Goal: Information Seeking & Learning: Learn about a topic

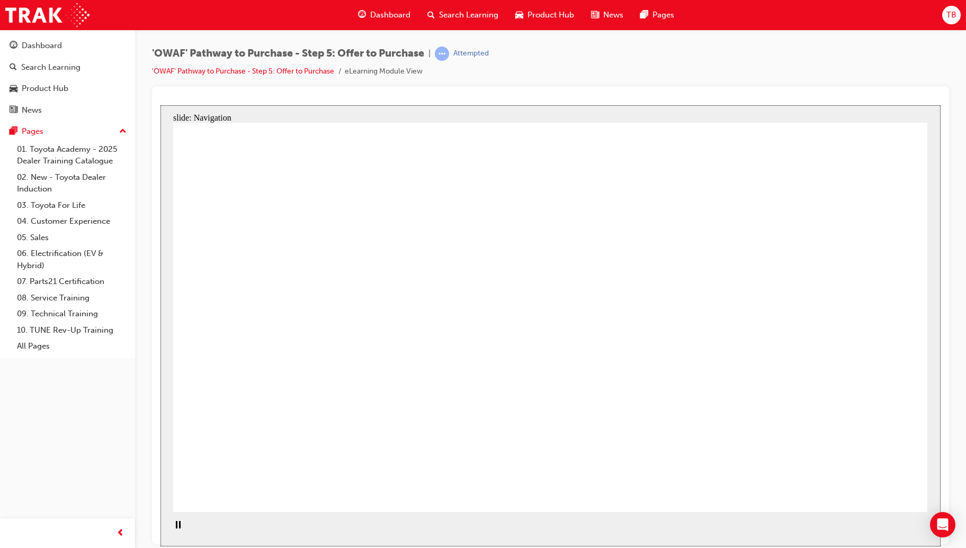
drag, startPoint x: 890, startPoint y: 496, endPoint x: 863, endPoint y: 490, distance: 27.7
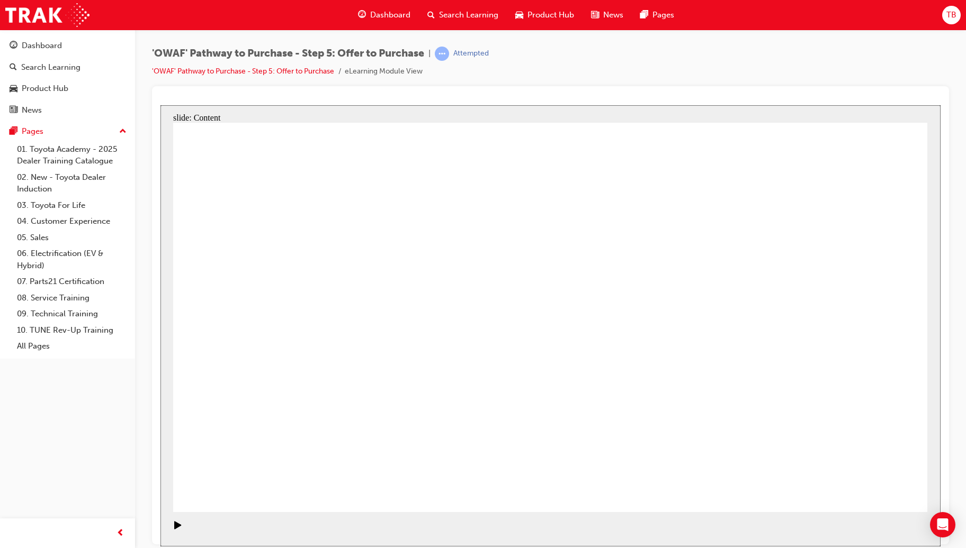
drag, startPoint x: 289, startPoint y: 304, endPoint x: 288, endPoint y: 310, distance: 5.3
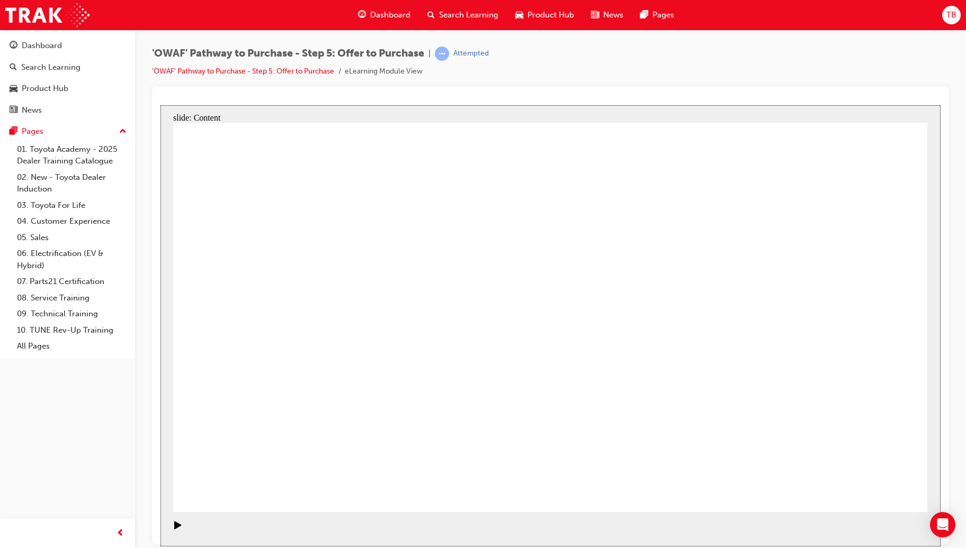
drag, startPoint x: 322, startPoint y: 423, endPoint x: 390, endPoint y: 442, distance: 70.3
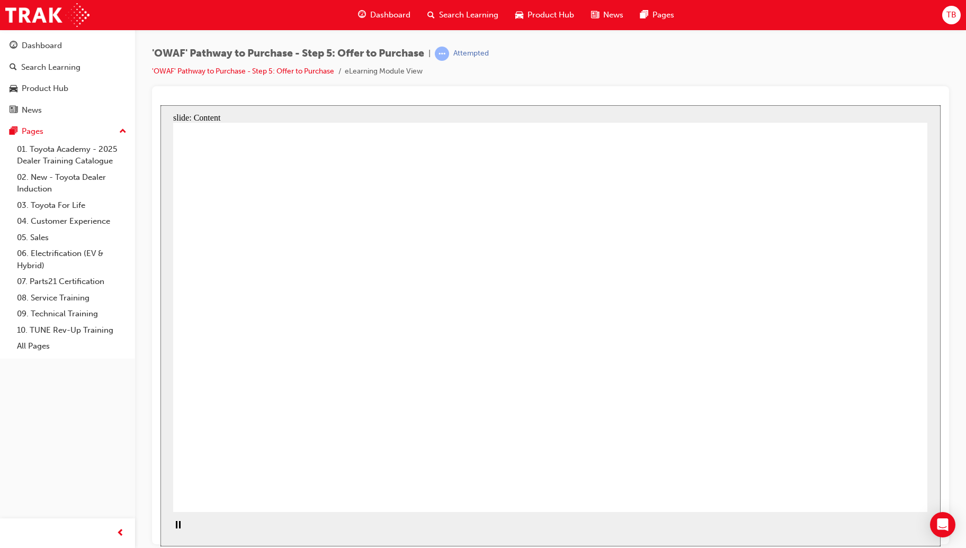
drag, startPoint x: 359, startPoint y: 370, endPoint x: 366, endPoint y: 393, distance: 23.9
drag, startPoint x: 364, startPoint y: 400, endPoint x: 366, endPoint y: 405, distance: 5.7
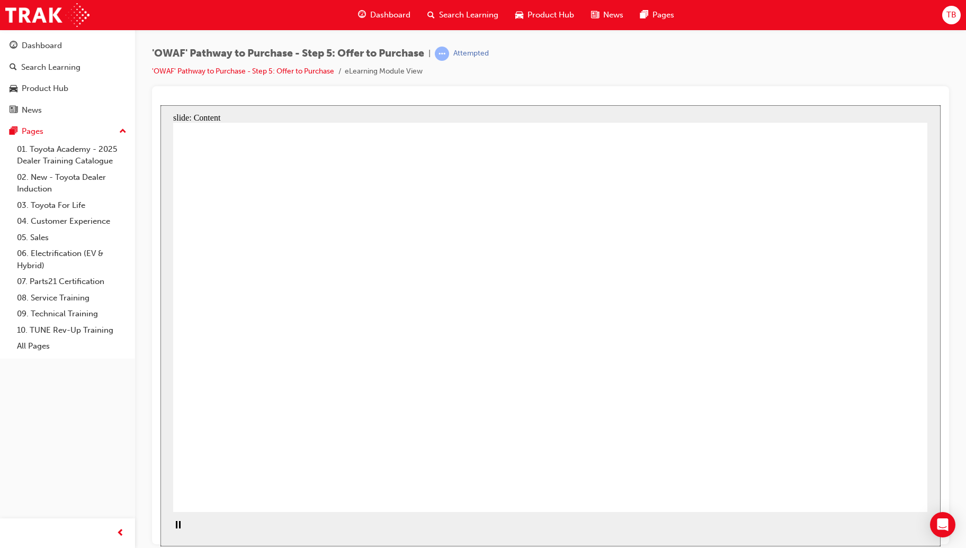
drag, startPoint x: 364, startPoint y: 429, endPoint x: 377, endPoint y: 436, distance: 14.4
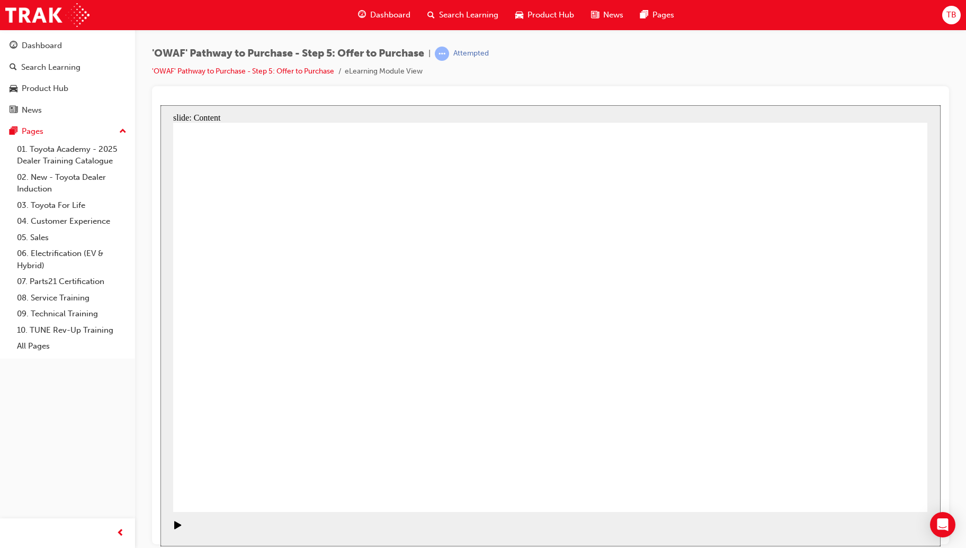
drag, startPoint x: 818, startPoint y: 251, endPoint x: 832, endPoint y: 266, distance: 19.5
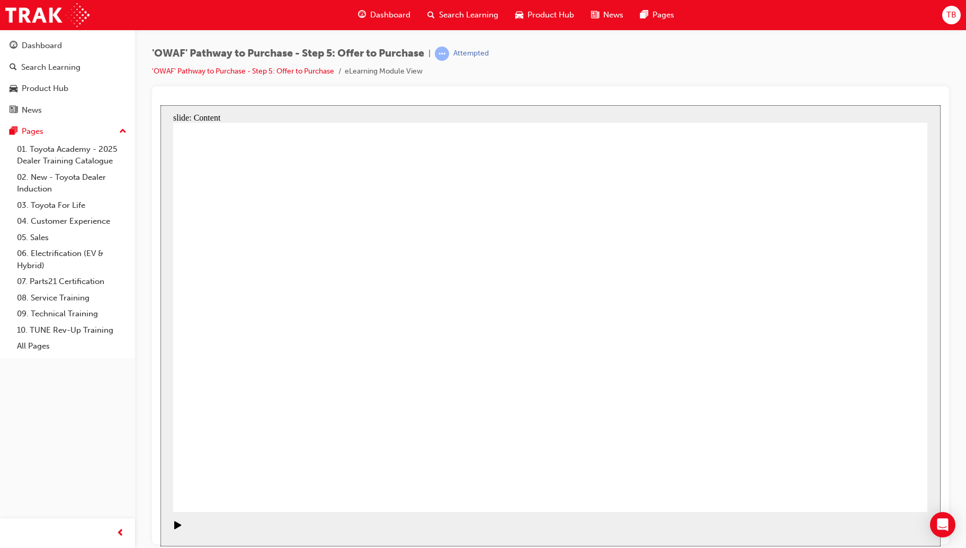
drag, startPoint x: 602, startPoint y: 237, endPoint x: 641, endPoint y: 283, distance: 60.2
drag, startPoint x: 642, startPoint y: 312, endPoint x: 642, endPoint y: 343, distance: 30.7
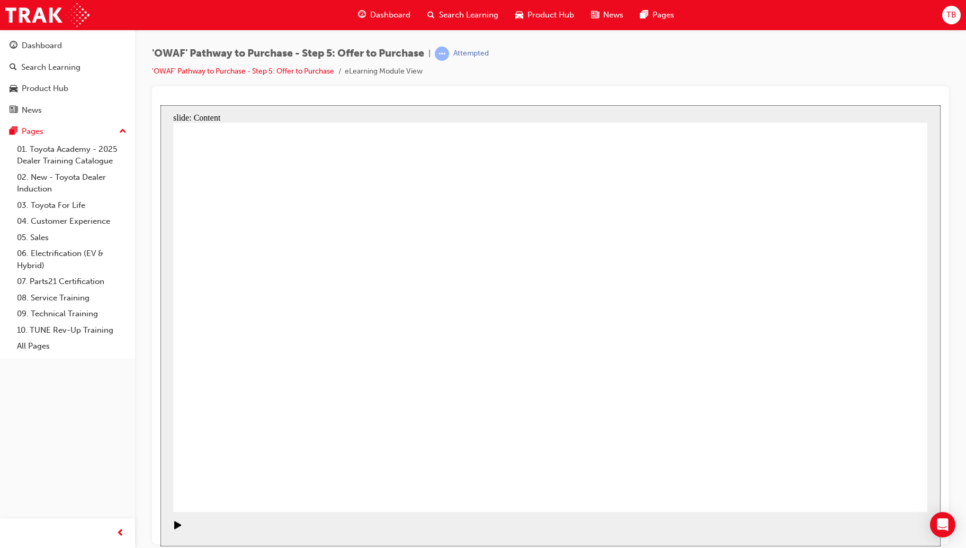
drag, startPoint x: 617, startPoint y: 365, endPoint x: 593, endPoint y: 408, distance: 49.3
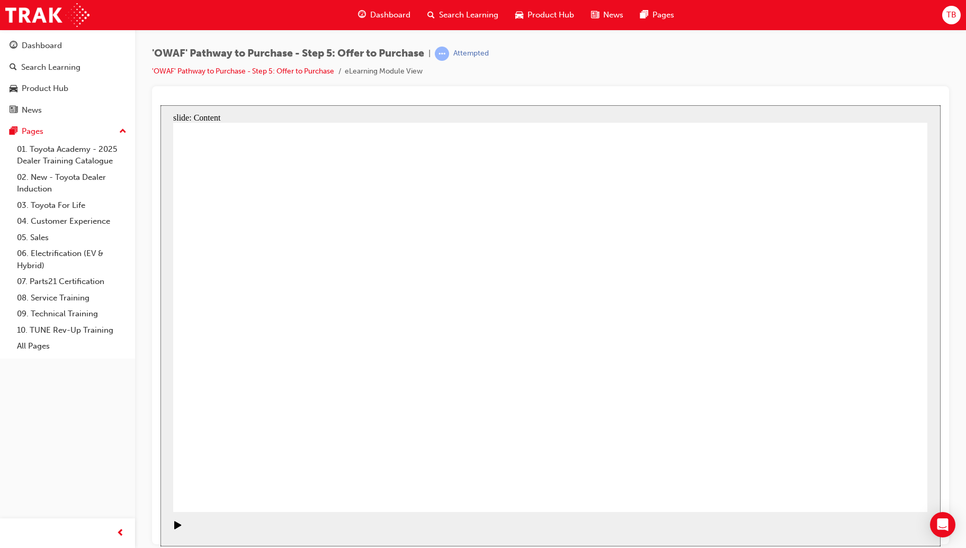
drag, startPoint x: 308, startPoint y: 312, endPoint x: 314, endPoint y: 346, distance: 34.6
drag, startPoint x: 306, startPoint y: 361, endPoint x: 318, endPoint y: 396, distance: 36.8
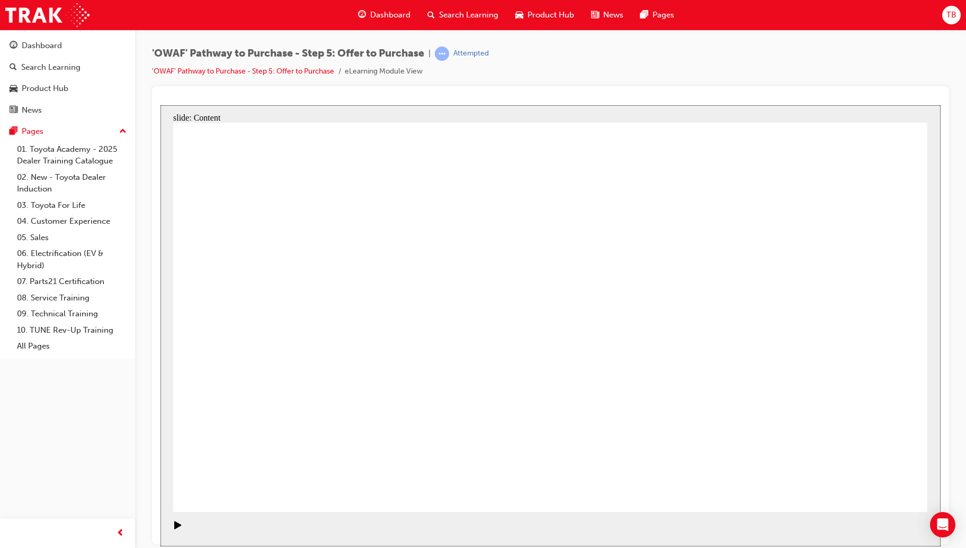
drag, startPoint x: 654, startPoint y: 377, endPoint x: 484, endPoint y: 314, distance: 180.7
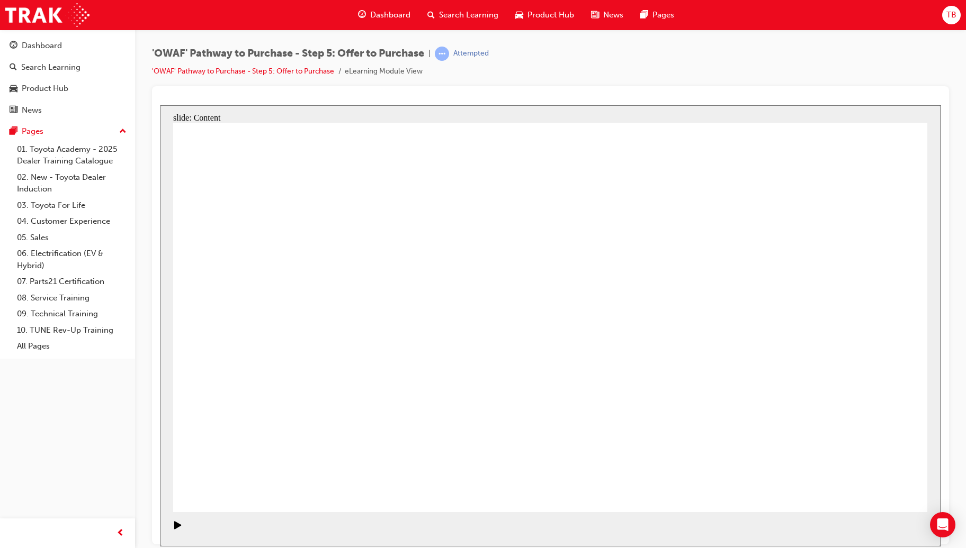
drag, startPoint x: 649, startPoint y: 254, endPoint x: 662, endPoint y: 298, distance: 45.7
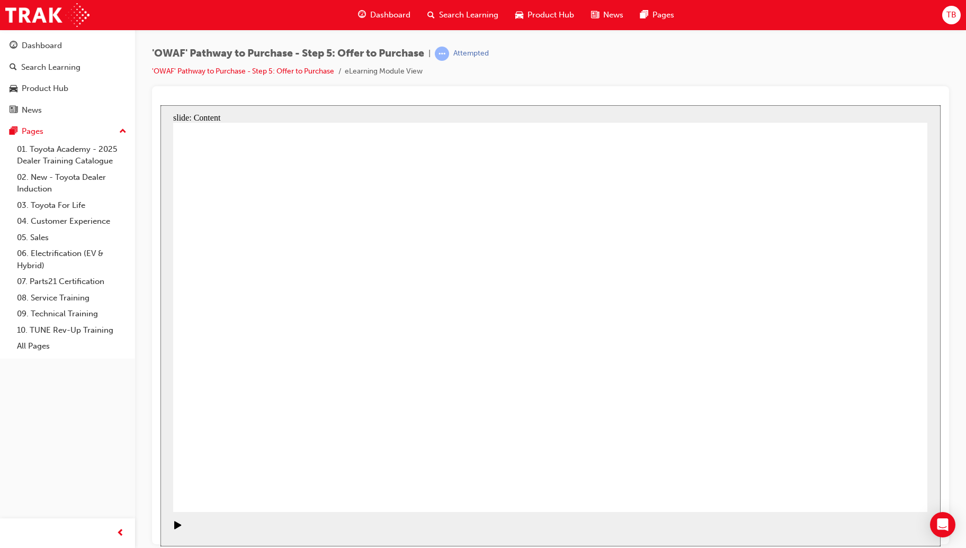
drag, startPoint x: 654, startPoint y: 309, endPoint x: 466, endPoint y: 314, distance: 187.5
drag, startPoint x: 269, startPoint y: 395, endPoint x: 292, endPoint y: 410, distance: 27.9
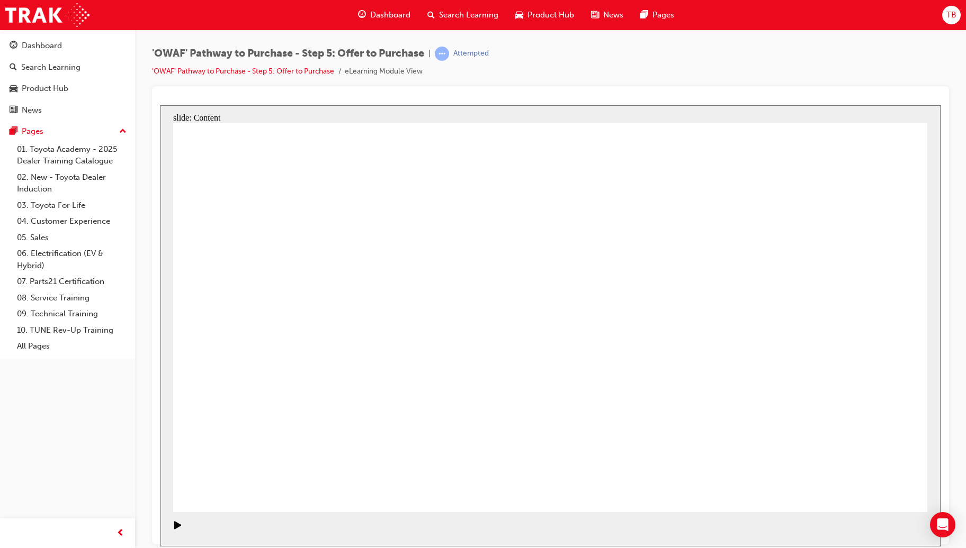
drag, startPoint x: 571, startPoint y: 262, endPoint x: 588, endPoint y: 265, distance: 17.2
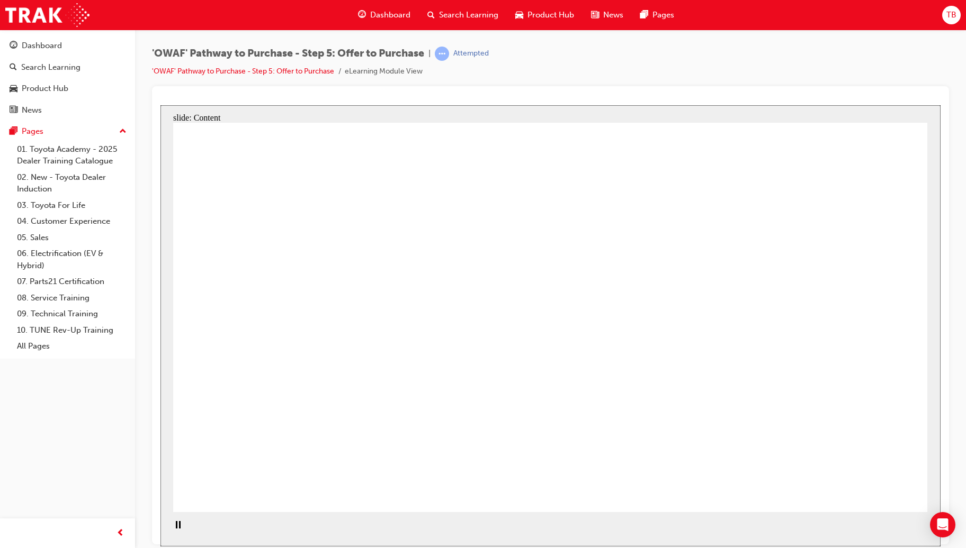
drag, startPoint x: 708, startPoint y: 265, endPoint x: 770, endPoint y: 256, distance: 62.6
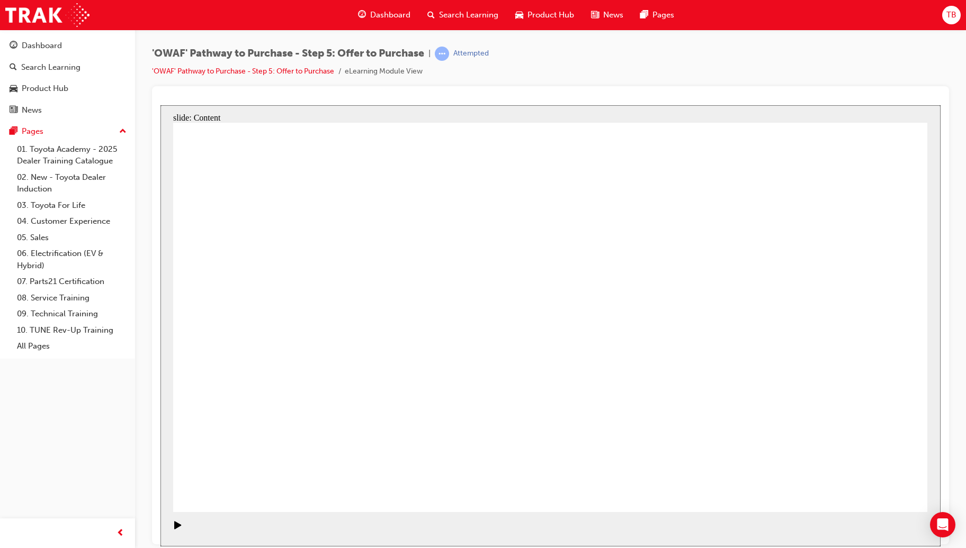
drag, startPoint x: 493, startPoint y: 235, endPoint x: 491, endPoint y: 259, distance: 24.9
drag, startPoint x: 490, startPoint y: 266, endPoint x: 491, endPoint y: 272, distance: 5.9
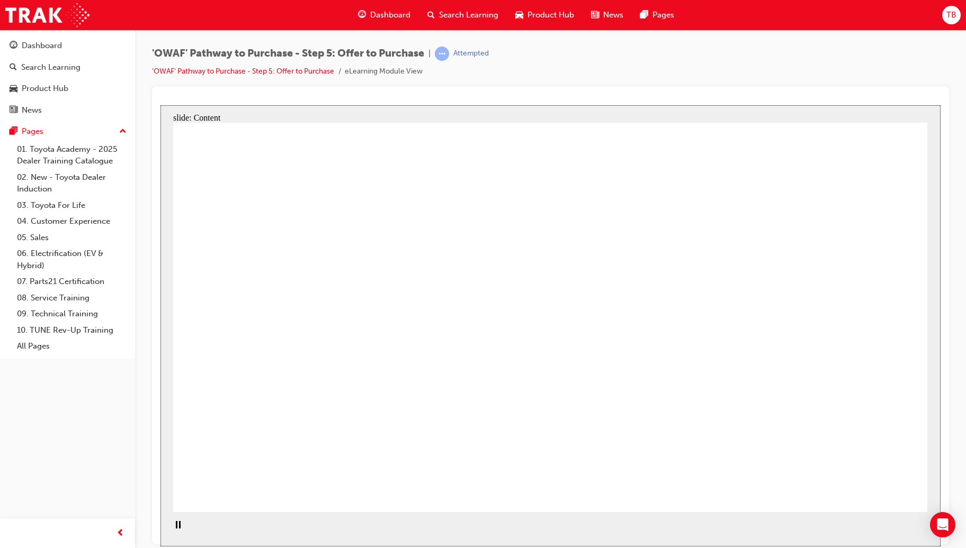
drag, startPoint x: 492, startPoint y: 349, endPoint x: 490, endPoint y: 376, distance: 27.1
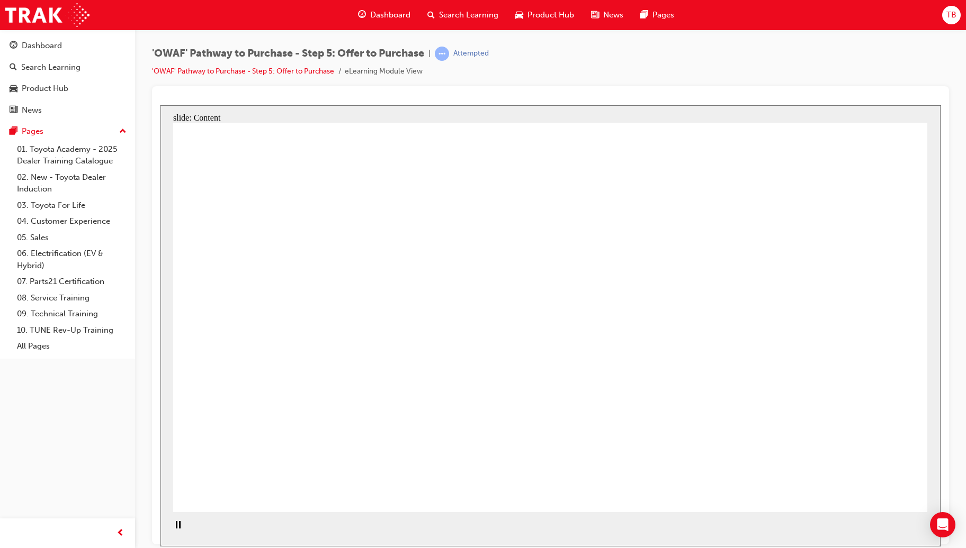
drag, startPoint x: 488, startPoint y: 433, endPoint x: 492, endPoint y: 436, distance: 5.6
drag, startPoint x: 599, startPoint y: 236, endPoint x: 603, endPoint y: 332, distance: 96.4
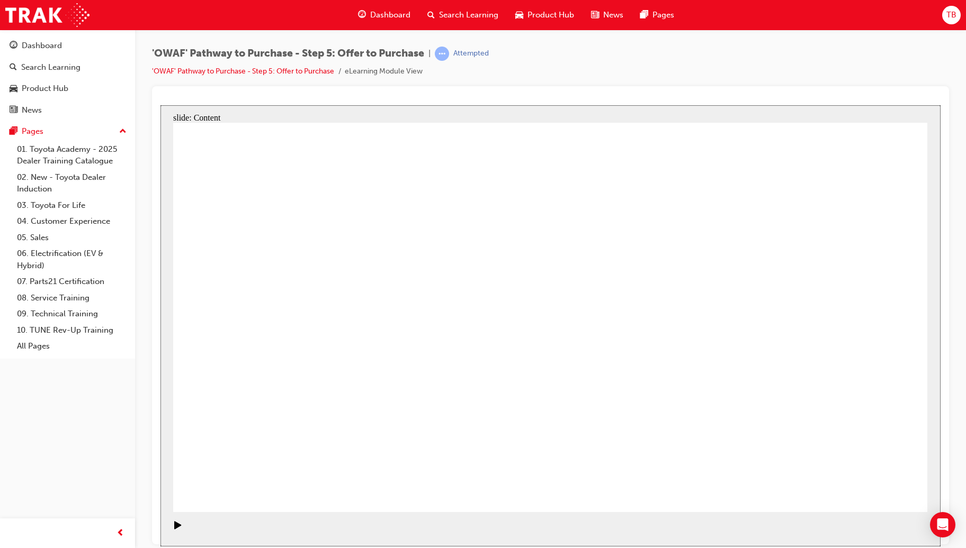
drag, startPoint x: 608, startPoint y: 266, endPoint x: 701, endPoint y: 255, distance: 94.4
drag, startPoint x: 702, startPoint y: 255, endPoint x: 817, endPoint y: 255, distance: 115.4
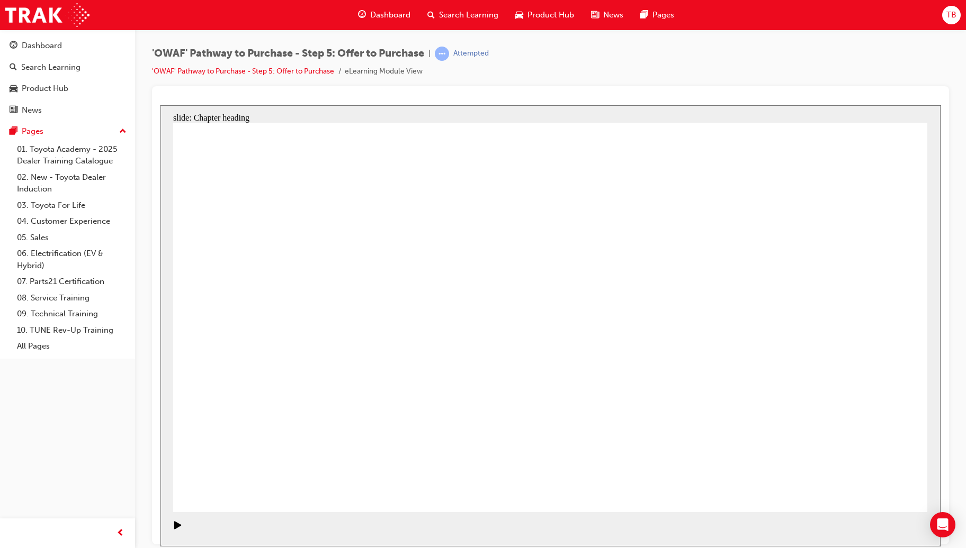
drag, startPoint x: 317, startPoint y: 273, endPoint x: 317, endPoint y: 319, distance: 46.6
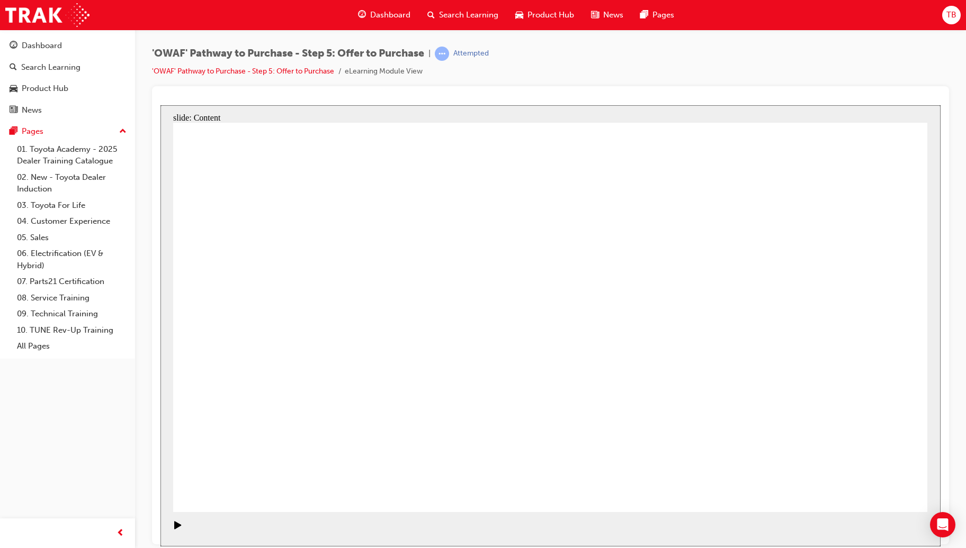
drag, startPoint x: 321, startPoint y: 359, endPoint x: 332, endPoint y: 406, distance: 48.0
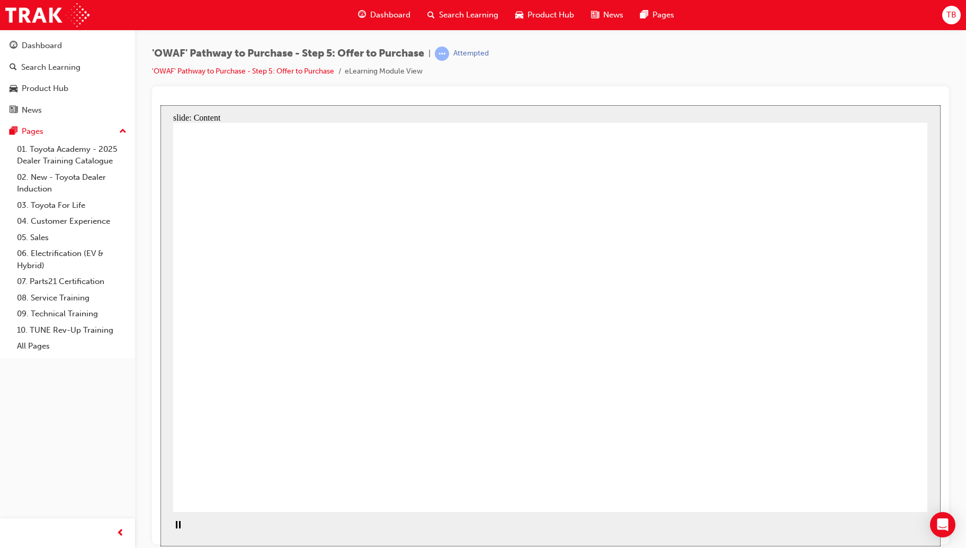
drag, startPoint x: 558, startPoint y: 265, endPoint x: 644, endPoint y: 255, distance: 86.4
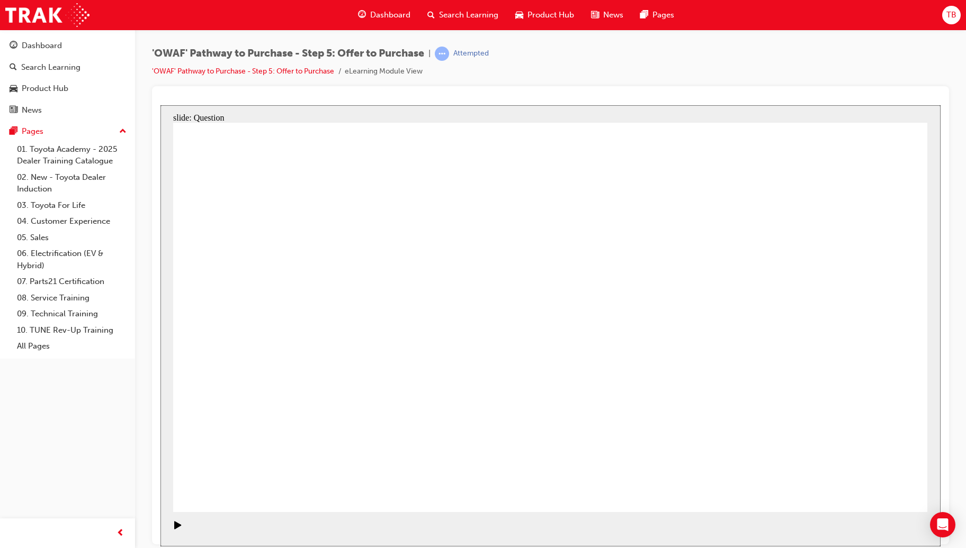
radio input "true"
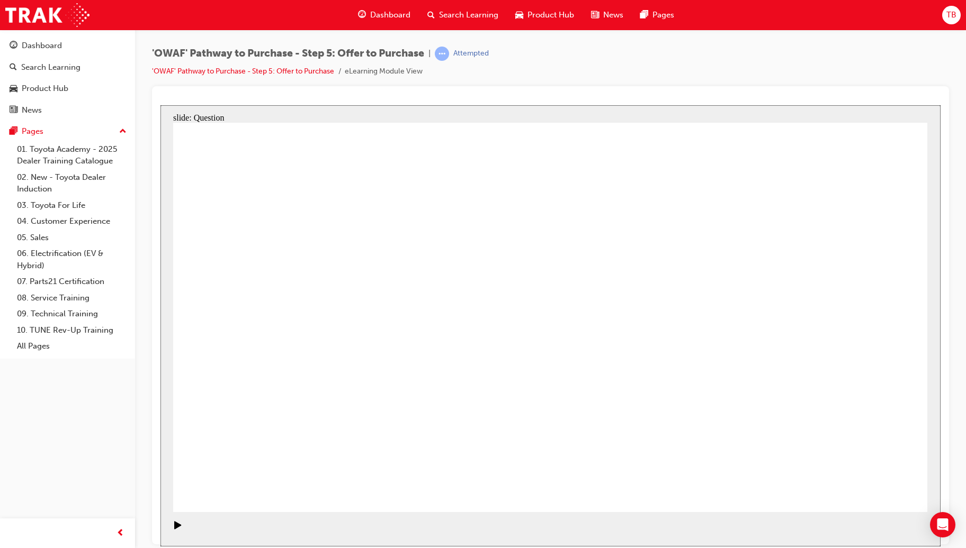
radio input "false"
radio input "true"
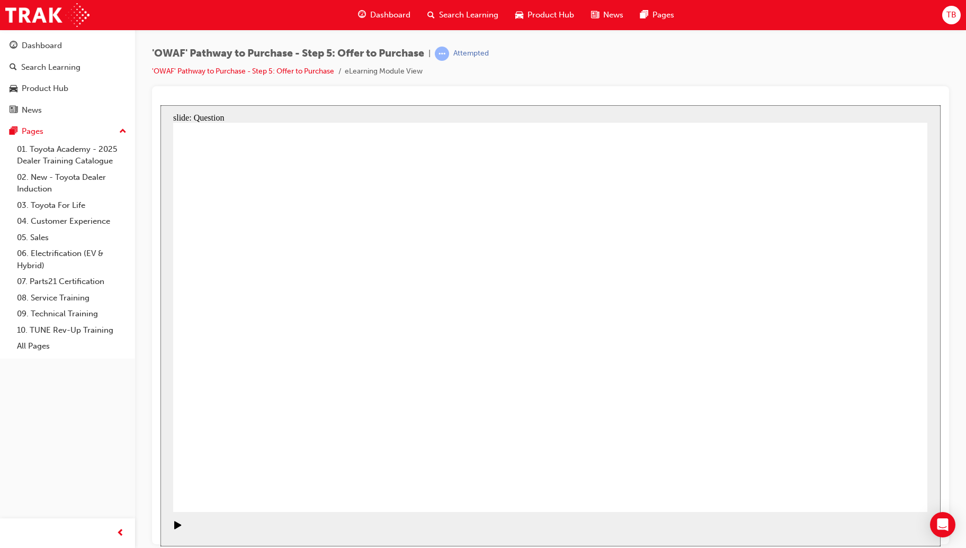
radio input "true"
drag, startPoint x: 822, startPoint y: 299, endPoint x: 323, endPoint y: 395, distance: 507.9
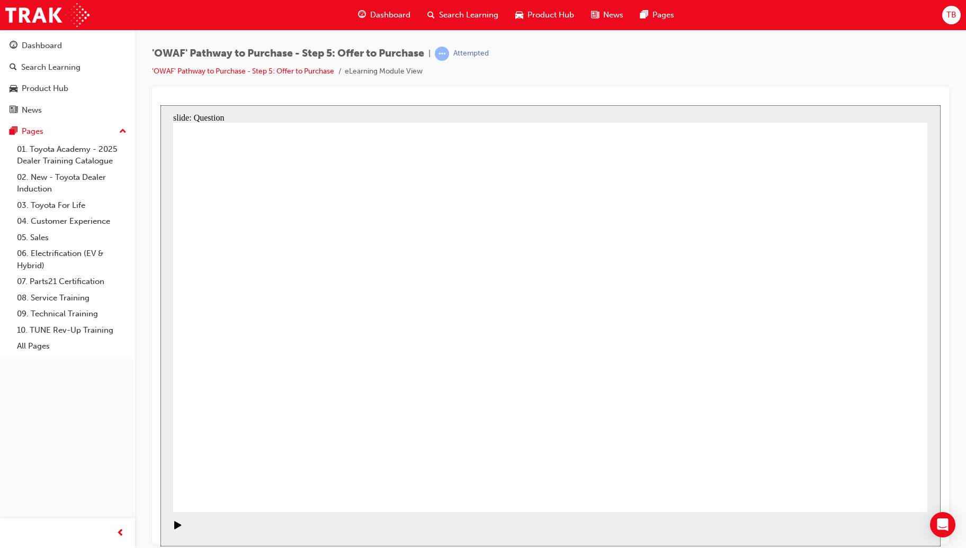
drag, startPoint x: 718, startPoint y: 298, endPoint x: 776, endPoint y: 292, distance: 58.6
drag, startPoint x: 328, startPoint y: 395, endPoint x: 489, endPoint y: 381, distance: 161.0
drag, startPoint x: 720, startPoint y: 297, endPoint x: 344, endPoint y: 394, distance: 388.3
drag, startPoint x: 390, startPoint y: 300, endPoint x: 321, endPoint y: 410, distance: 129.4
drag, startPoint x: 285, startPoint y: 300, endPoint x: 350, endPoint y: 304, distance: 65.8
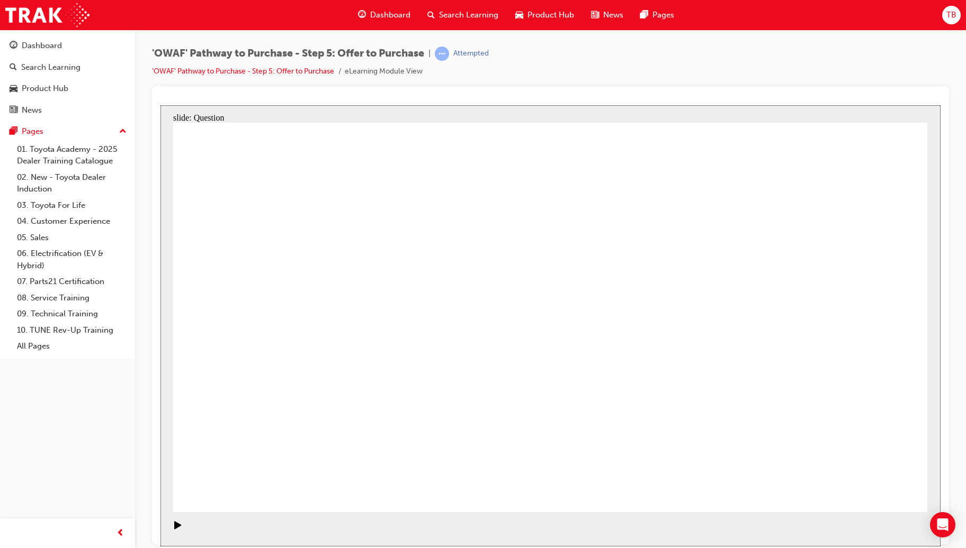
drag, startPoint x: 727, startPoint y: 294, endPoint x: 497, endPoint y: 392, distance: 250.9
drag, startPoint x: 809, startPoint y: 302, endPoint x: 292, endPoint y: 399, distance: 526.1
drag, startPoint x: 483, startPoint y: 303, endPoint x: 635, endPoint y: 411, distance: 186.7
drag, startPoint x: 288, startPoint y: 297, endPoint x: 799, endPoint y: 395, distance: 520.3
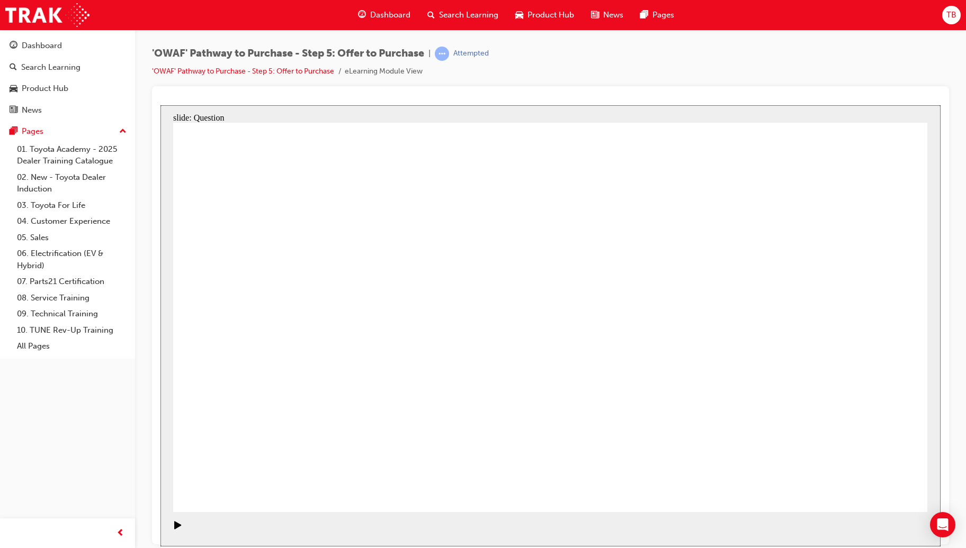
drag, startPoint x: 610, startPoint y: 291, endPoint x: 642, endPoint y: 391, distance: 105.5
drag, startPoint x: 492, startPoint y: 297, endPoint x: 788, endPoint y: 398, distance: 312.6
drag, startPoint x: 286, startPoint y: 298, endPoint x: 647, endPoint y: 395, distance: 374.0
drag, startPoint x: 613, startPoint y: 302, endPoint x: 654, endPoint y: 400, distance: 106.3
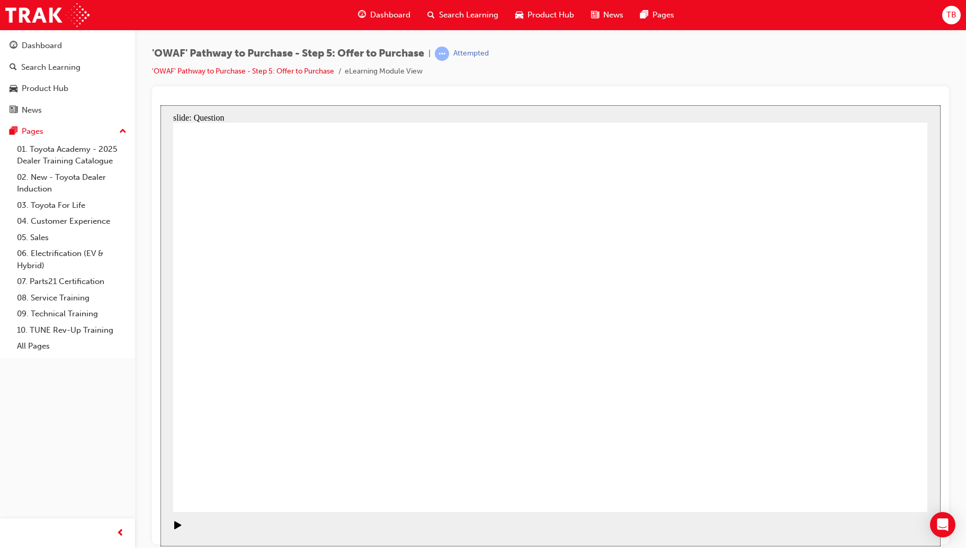
drag, startPoint x: 687, startPoint y: 287, endPoint x: 336, endPoint y: 307, distance: 351.5
drag, startPoint x: 849, startPoint y: 293, endPoint x: 563, endPoint y: 287, distance: 285.9
drag, startPoint x: 716, startPoint y: 354, endPoint x: 551, endPoint y: 341, distance: 165.6
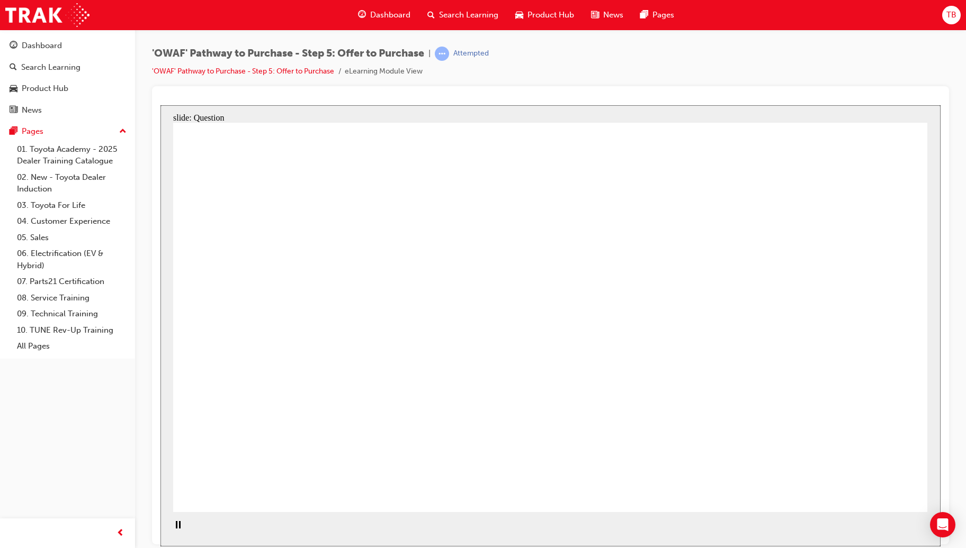
drag, startPoint x: 718, startPoint y: 411, endPoint x: 354, endPoint y: 362, distance: 367.1
drag, startPoint x: 845, startPoint y: 358, endPoint x: 370, endPoint y: 417, distance: 479.5
drag, startPoint x: 835, startPoint y: 406, endPoint x: 523, endPoint y: 392, distance: 313.2
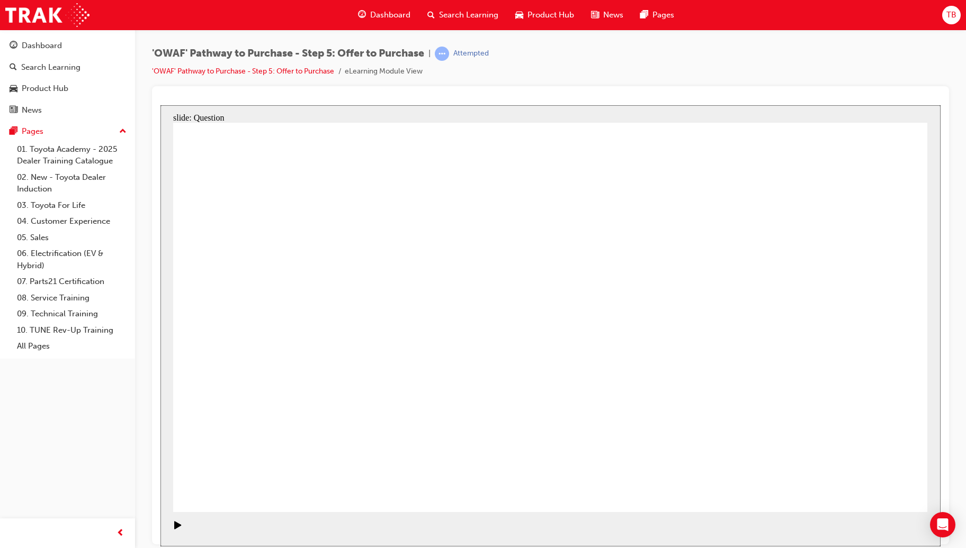
checkbox input "true"
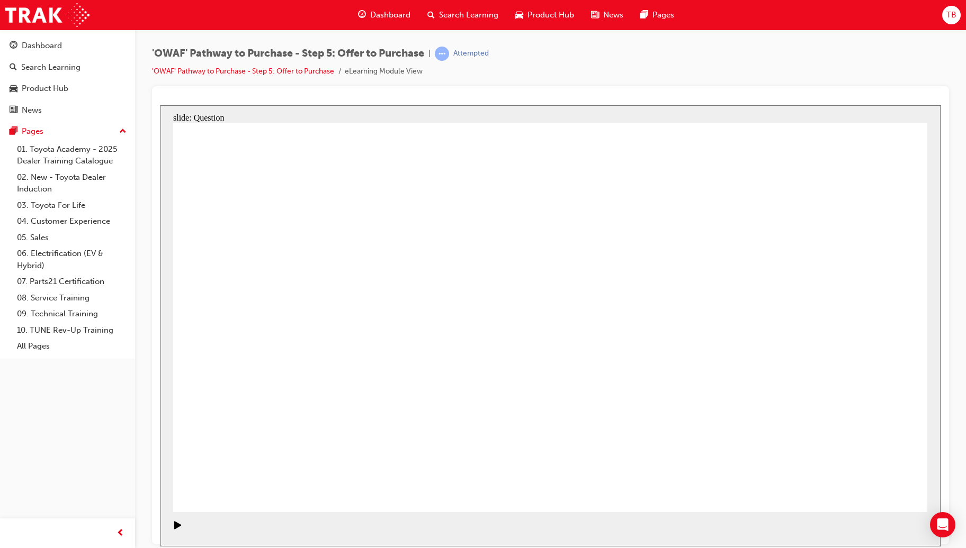
checkbox input "true"
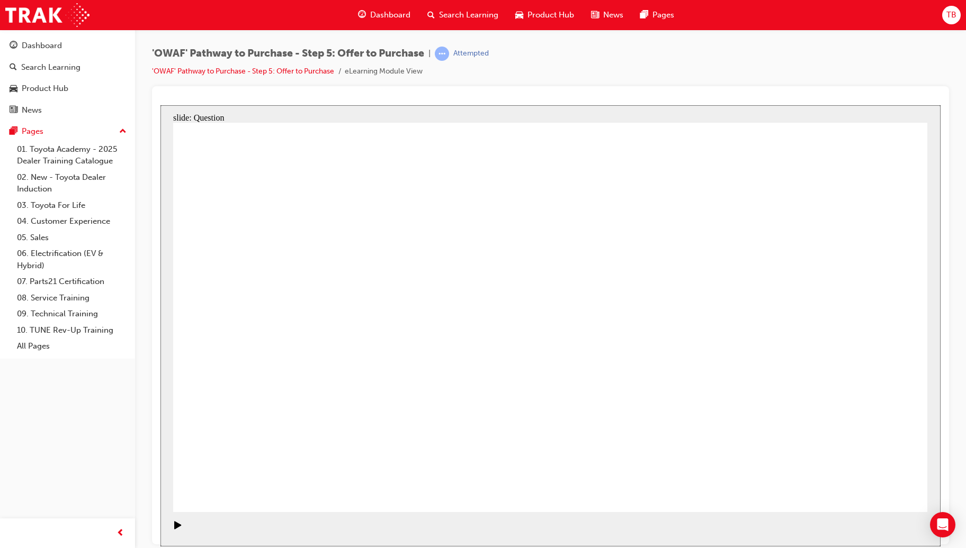
radio input "true"
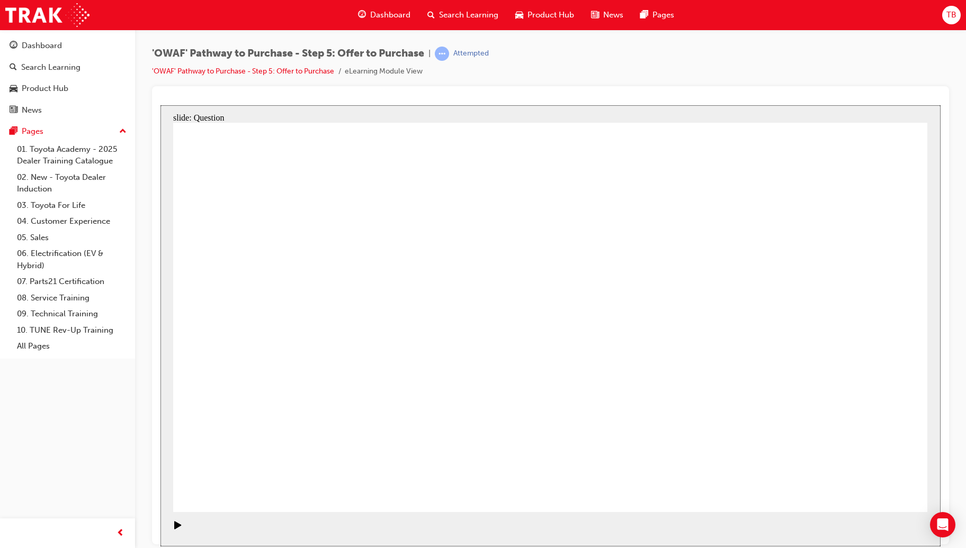
radio input "true"
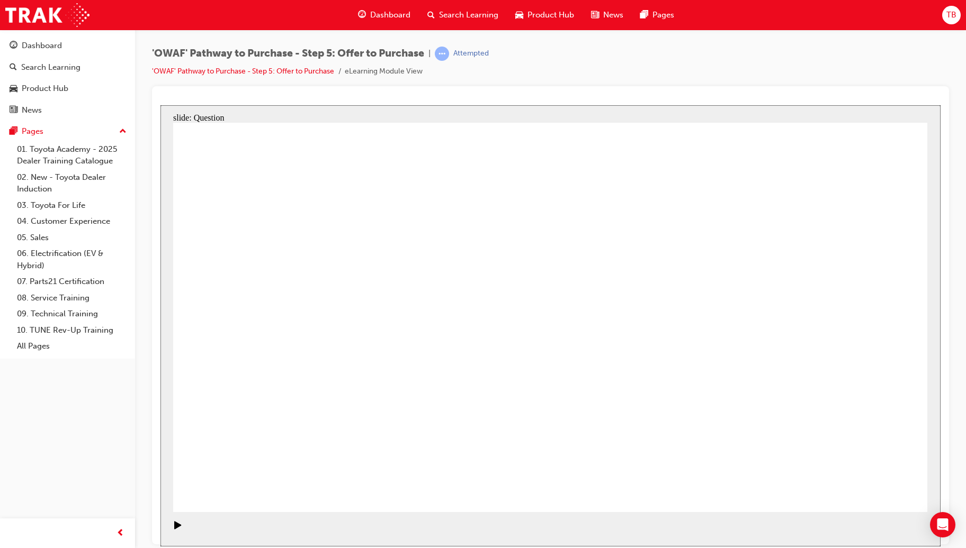
radio input "false"
radio input "true"
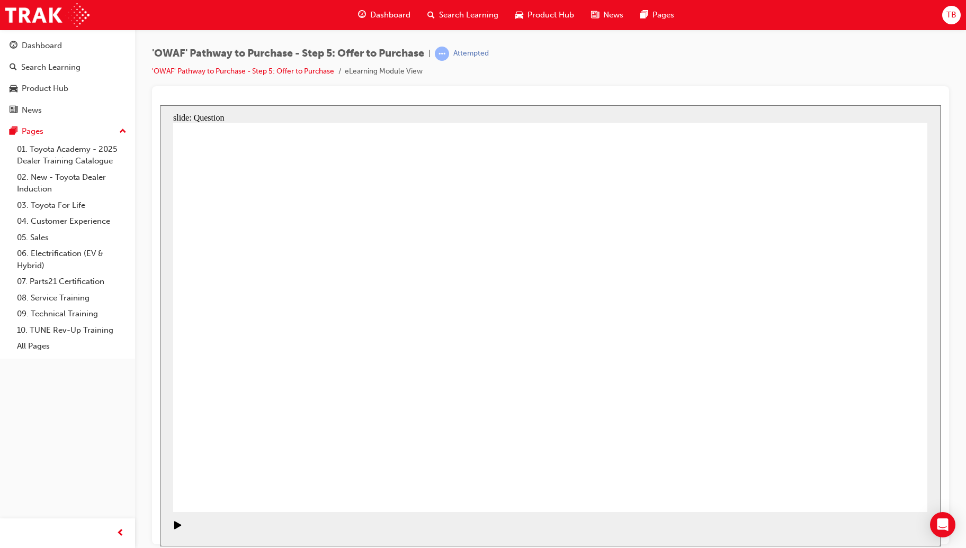
radio input "true"
drag, startPoint x: 825, startPoint y: 293, endPoint x: 325, endPoint y: 382, distance: 508.6
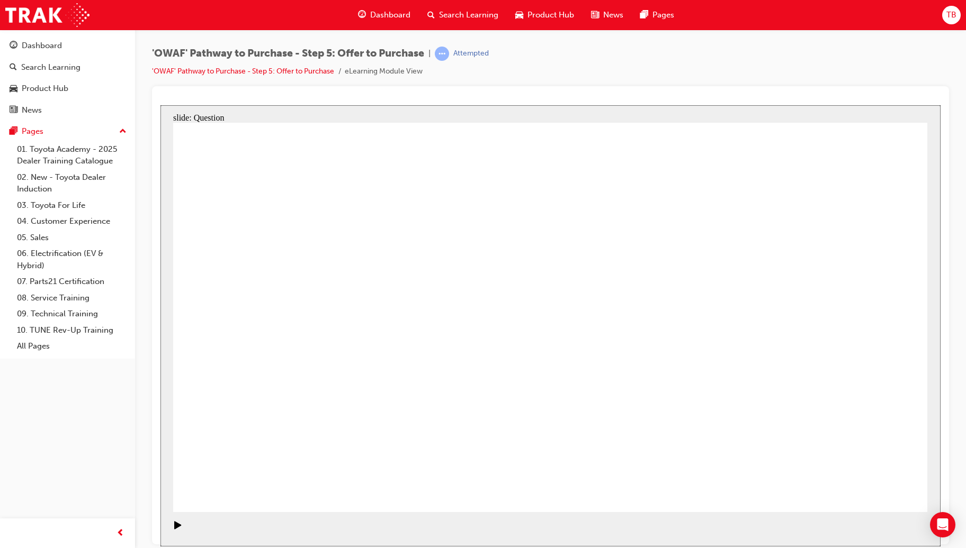
drag, startPoint x: 727, startPoint y: 291, endPoint x: 496, endPoint y: 388, distance: 250.1
drag, startPoint x: 280, startPoint y: 302, endPoint x: 259, endPoint y: 293, distance: 22.0
drag, startPoint x: 582, startPoint y: 327, endPoint x: 795, endPoint y: 394, distance: 223.8
drag, startPoint x: 293, startPoint y: 299, endPoint x: 653, endPoint y: 398, distance: 372.8
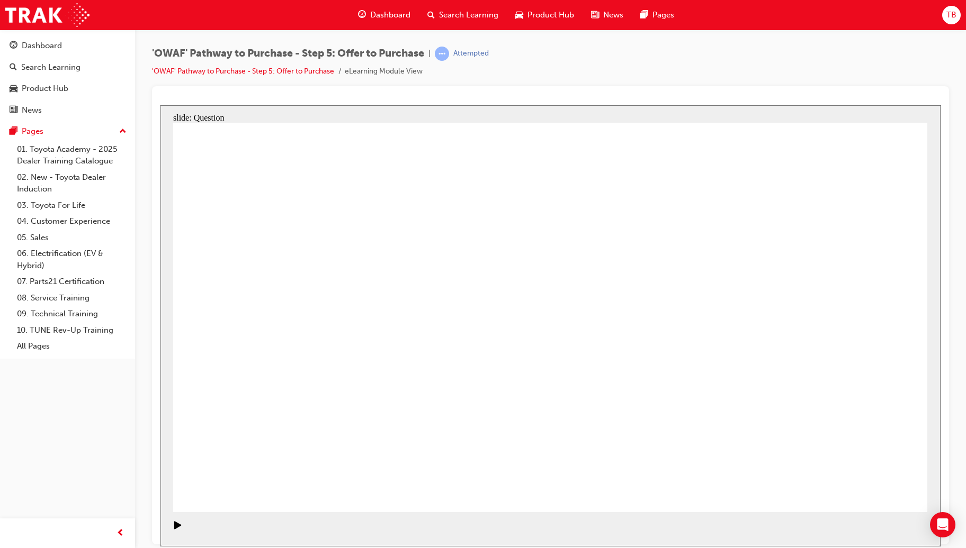
drag, startPoint x: 707, startPoint y: 290, endPoint x: 536, endPoint y: 279, distance: 171.9
drag, startPoint x: 830, startPoint y: 294, endPoint x: 526, endPoint y: 329, distance: 306.5
drag, startPoint x: 691, startPoint y: 346, endPoint x: 321, endPoint y: 280, distance: 375.9
drag, startPoint x: 816, startPoint y: 349, endPoint x: 514, endPoint y: 384, distance: 304.8
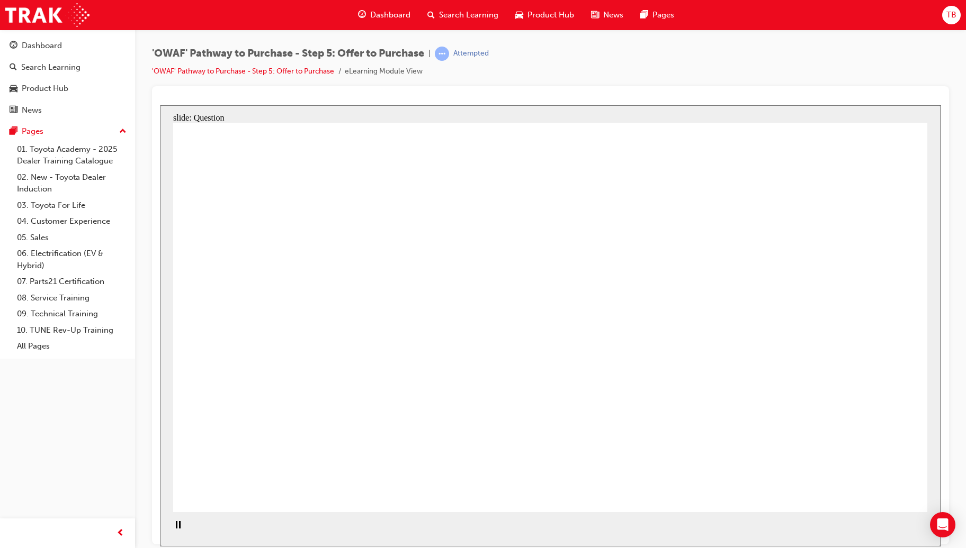
drag, startPoint x: 700, startPoint y: 412, endPoint x: 332, endPoint y: 344, distance: 374.3
drag, startPoint x: 844, startPoint y: 406, endPoint x: 352, endPoint y: 395, distance: 492.5
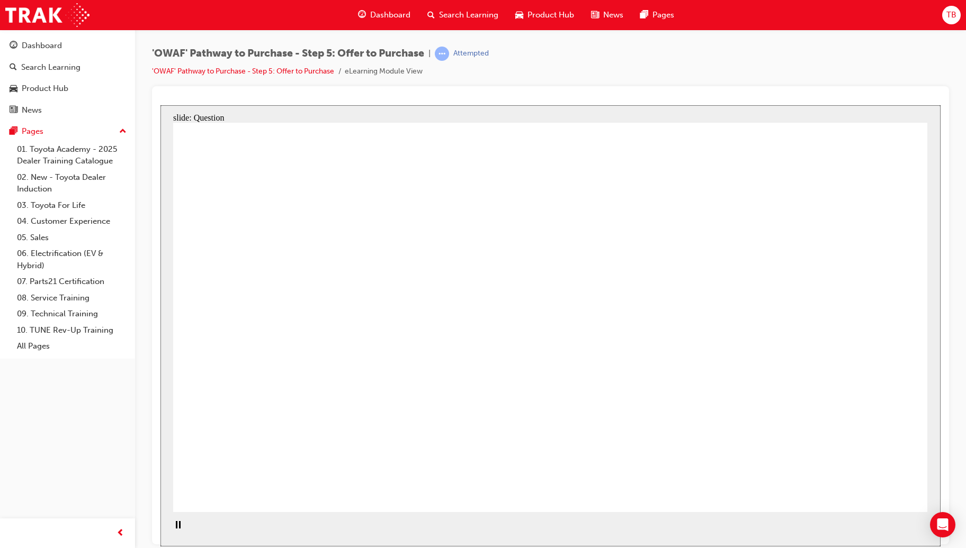
checkbox input "true"
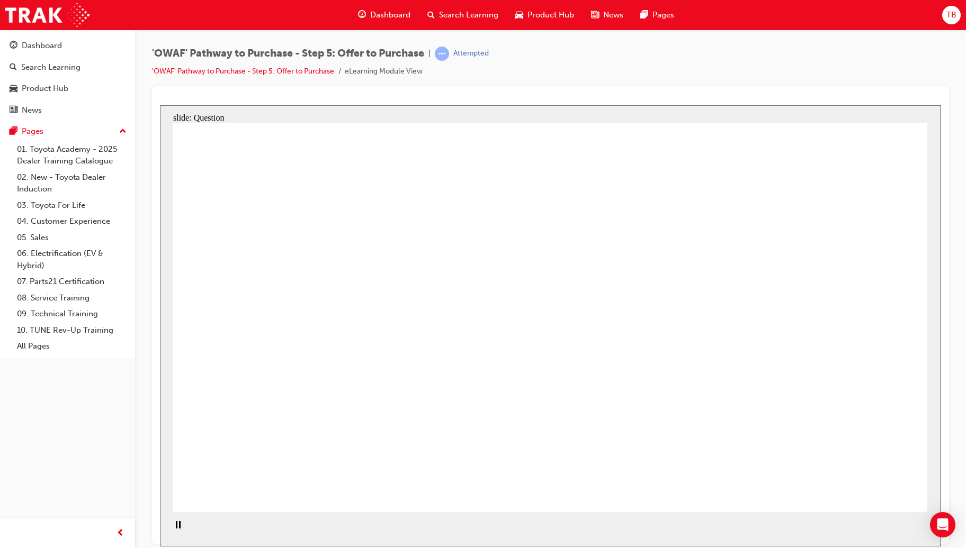
checkbox input "true"
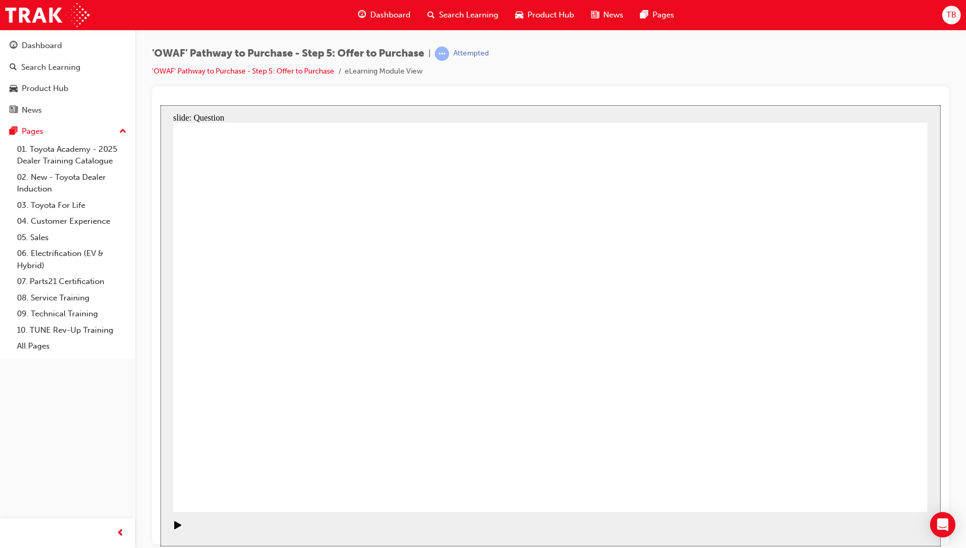
radio input "true"
